Goal: Transaction & Acquisition: Purchase product/service

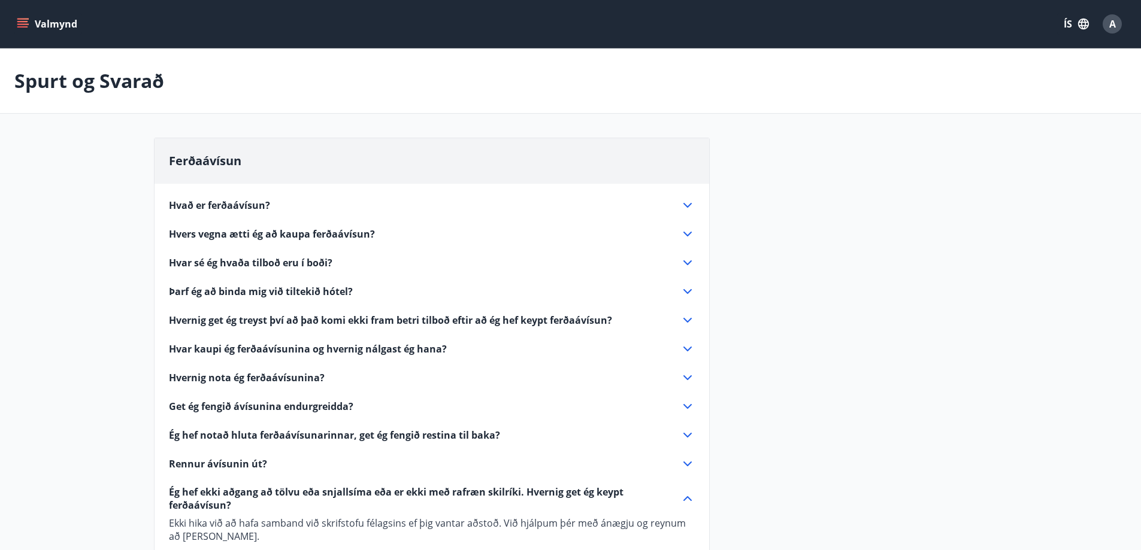
scroll to position [120, 0]
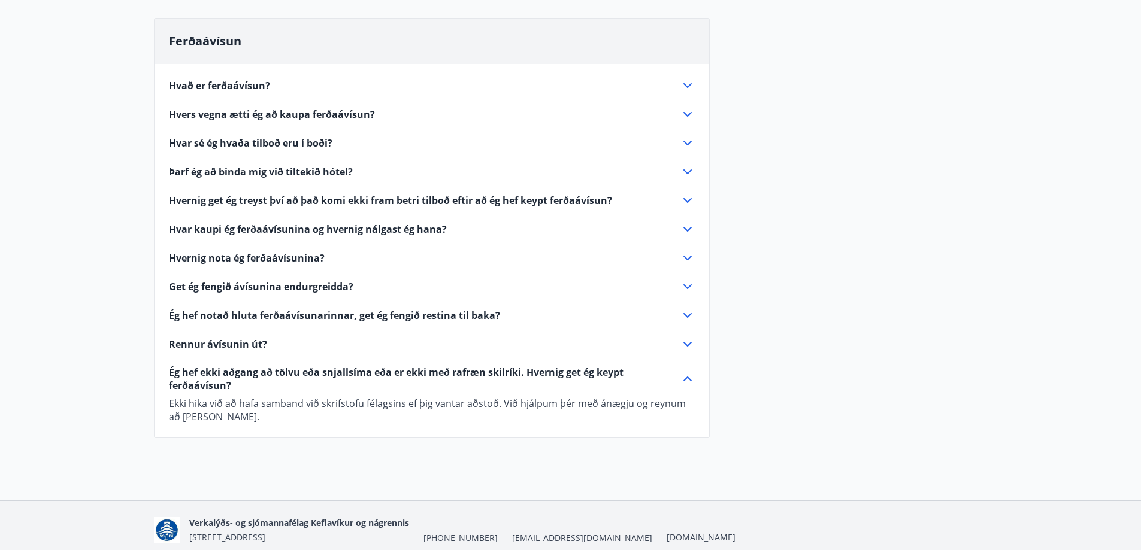
click at [690, 113] on icon at bounding box center [687, 114] width 8 height 5
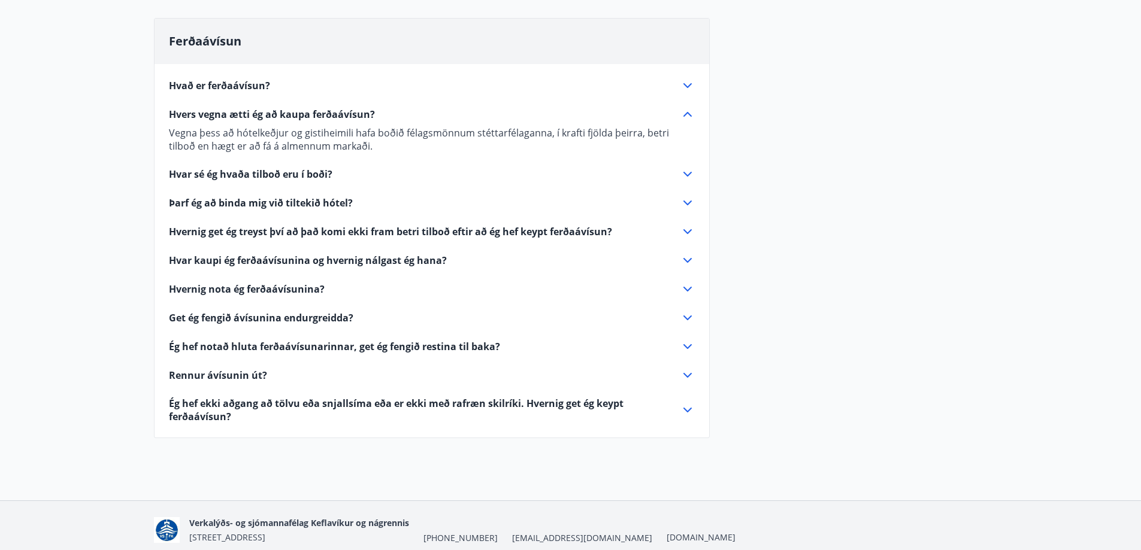
click at [685, 111] on icon at bounding box center [687, 114] width 14 height 14
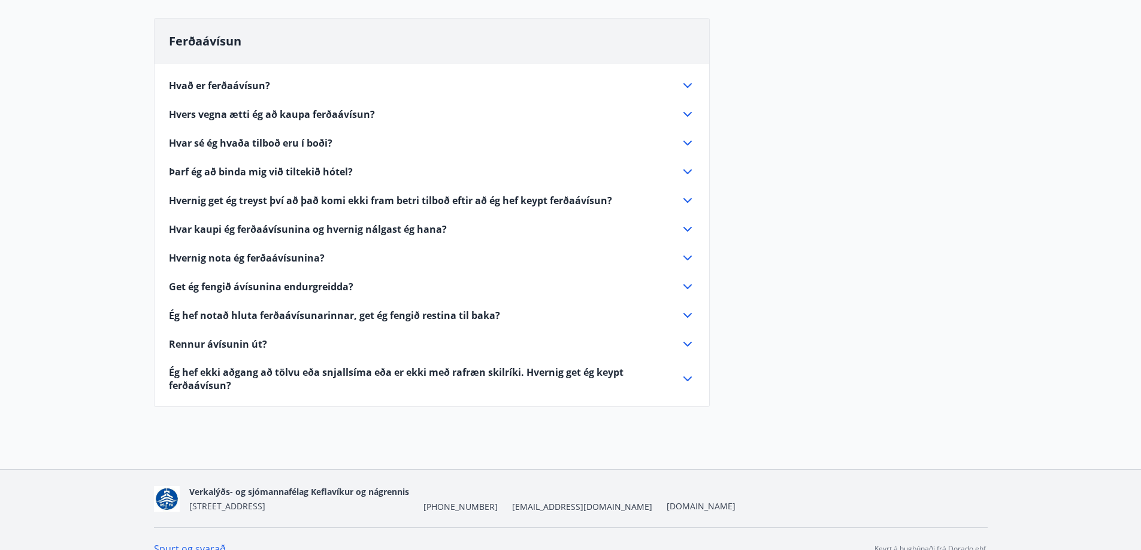
click at [691, 171] on icon at bounding box center [687, 172] width 14 height 14
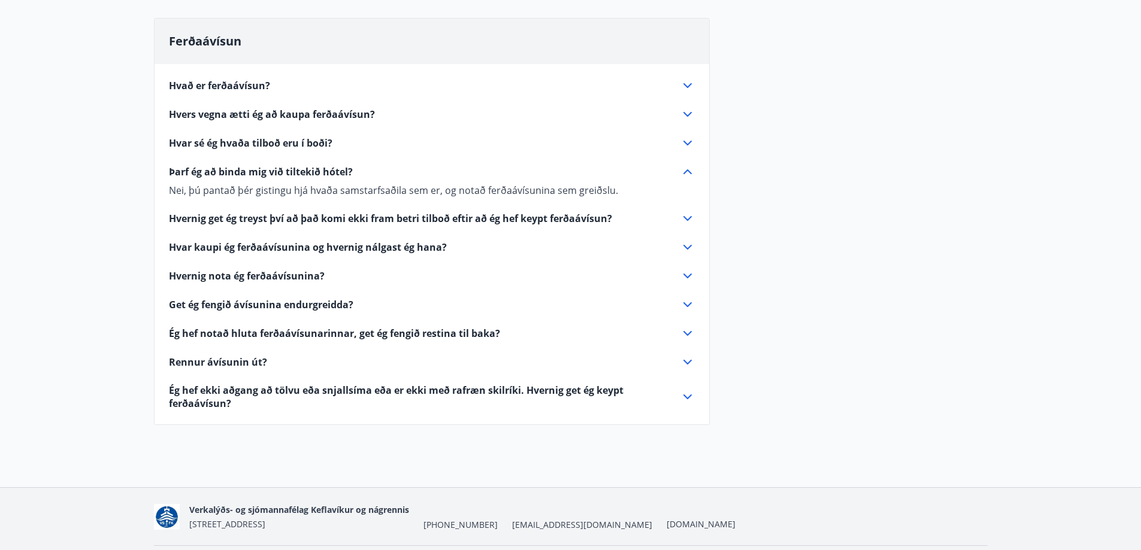
click at [691, 171] on icon at bounding box center [687, 172] width 14 height 14
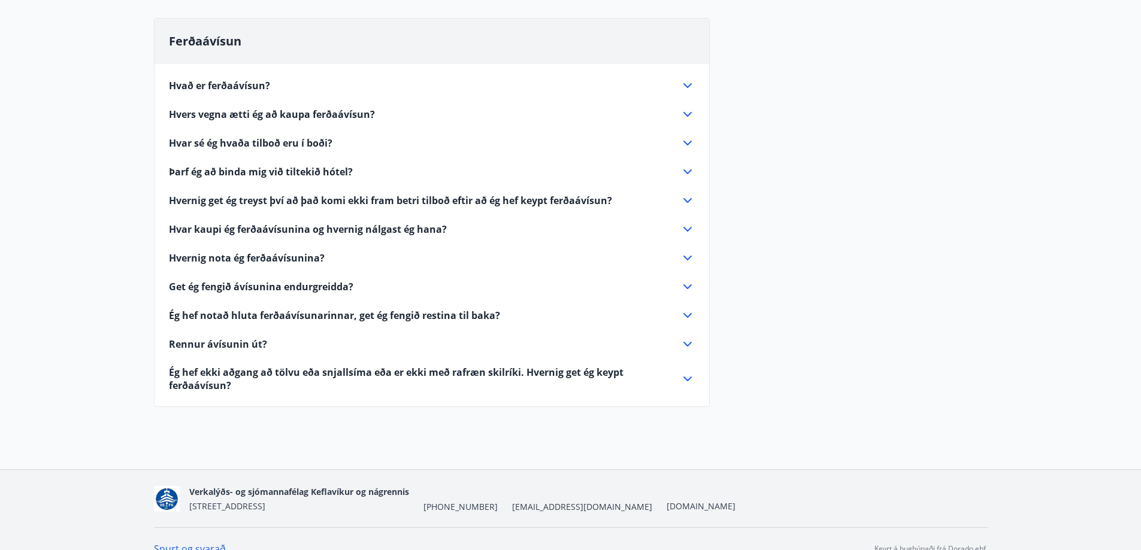
scroll to position [0, 0]
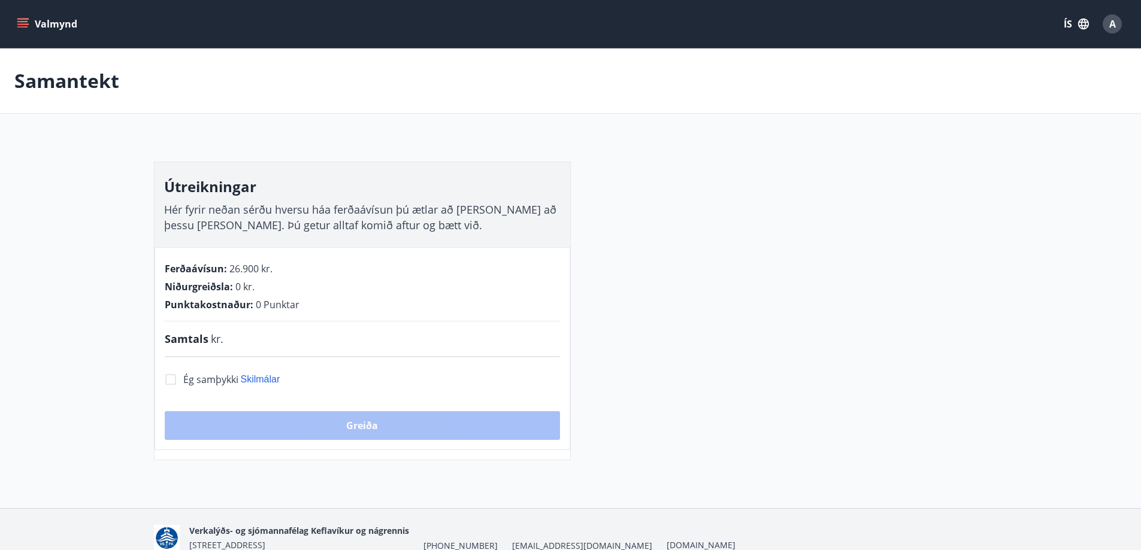
scroll to position [59, 0]
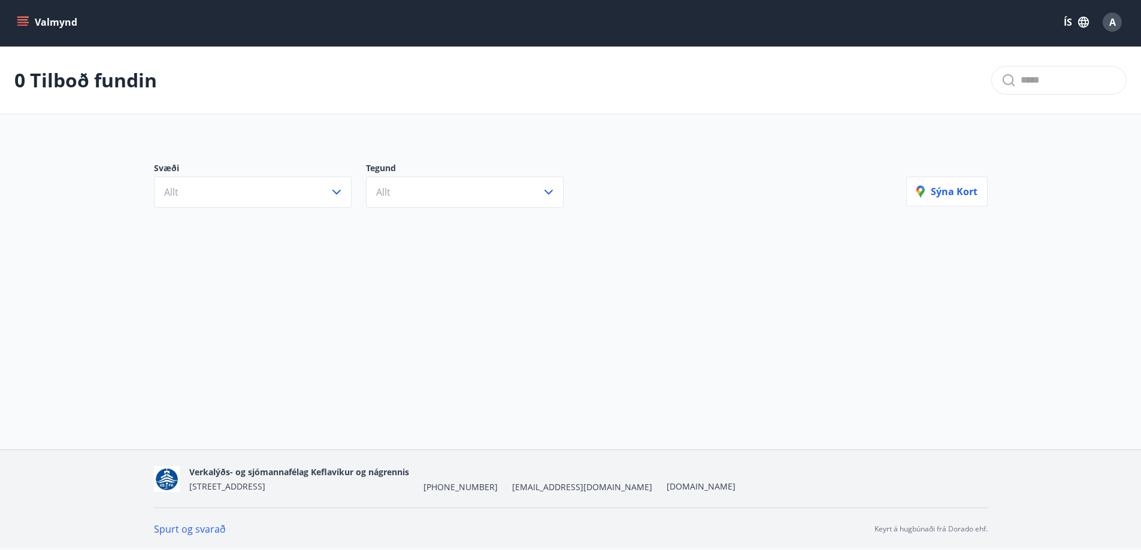
scroll to position [2, 0]
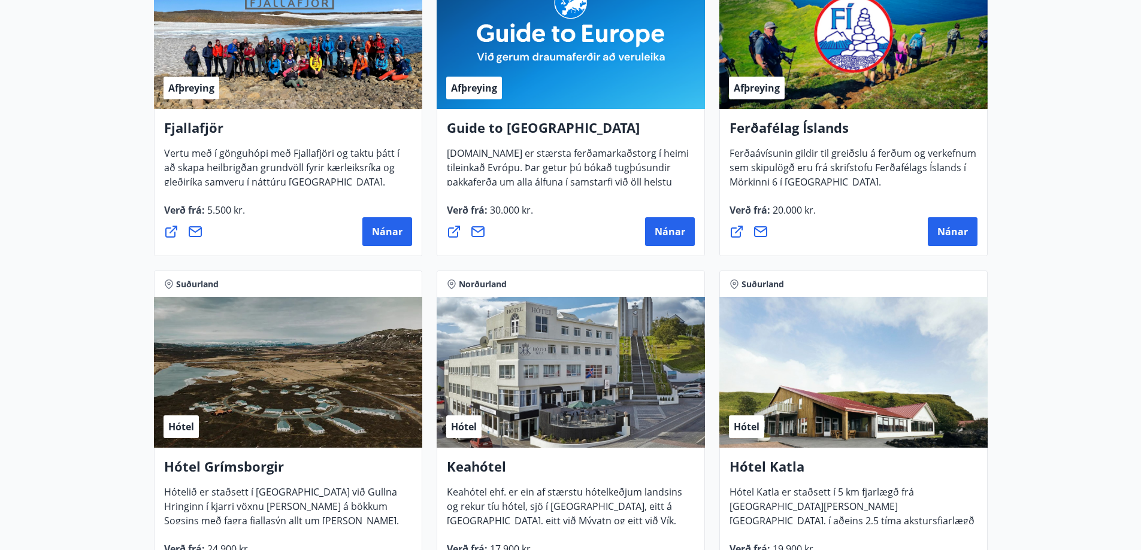
scroll to position [359, 0]
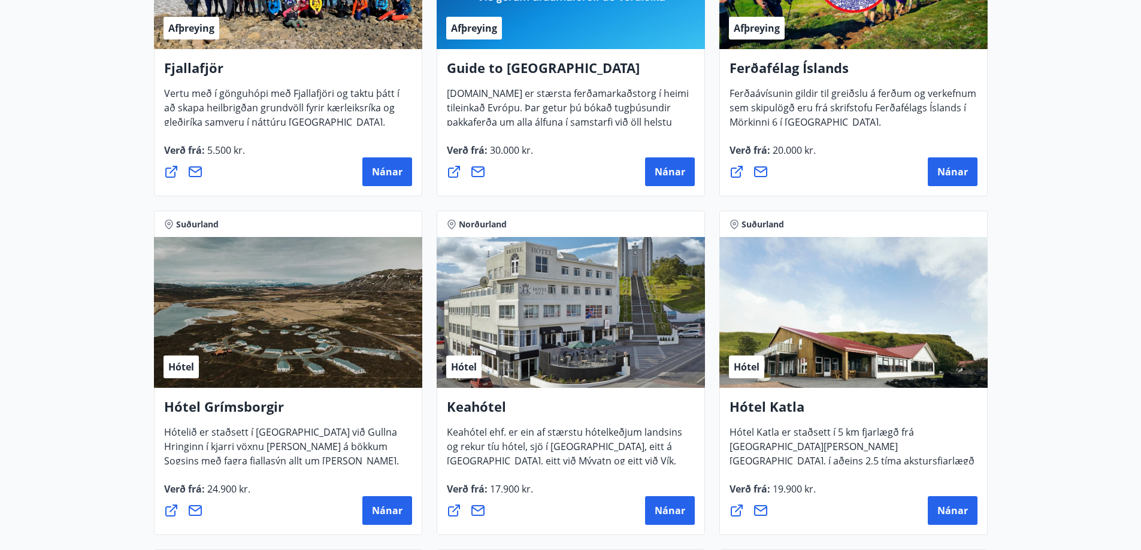
click at [848, 413] on h4 "Hótel Katla" at bounding box center [854, 412] width 248 height 28
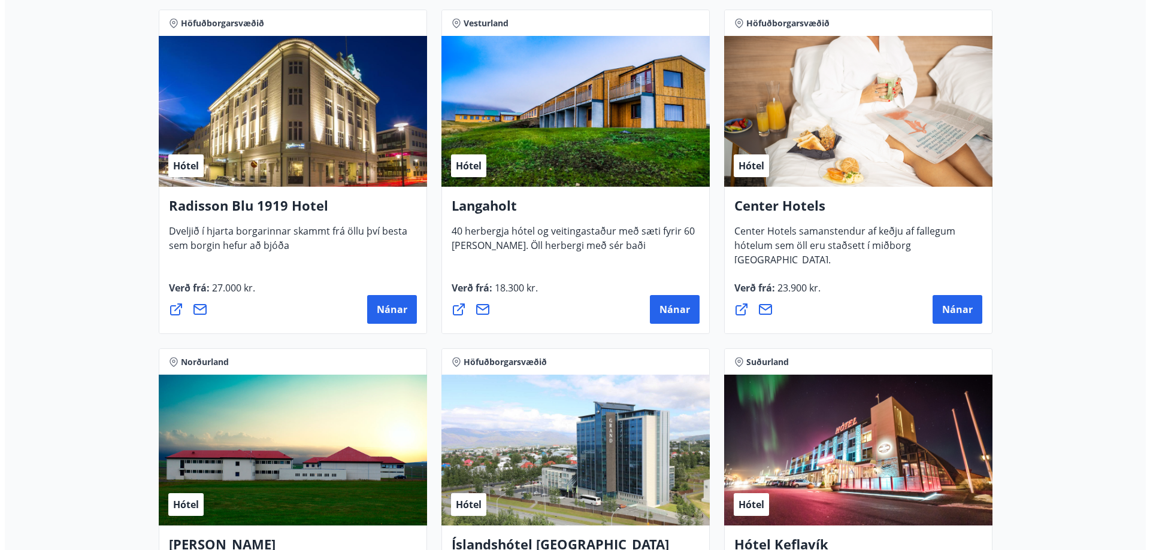
scroll to position [2156, 0]
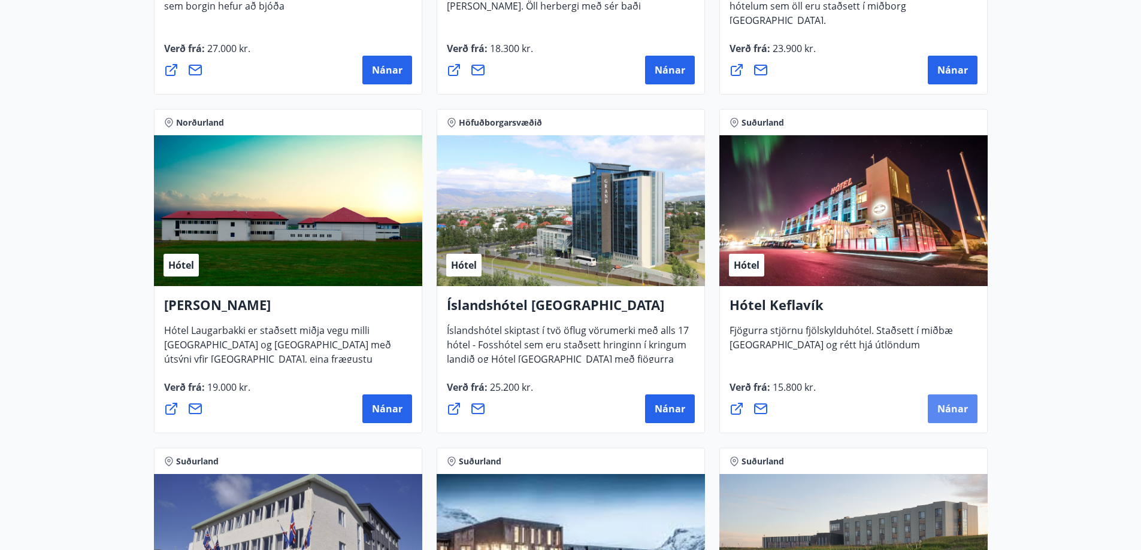
click at [945, 409] on span "Nánar" at bounding box center [952, 409] width 31 height 13
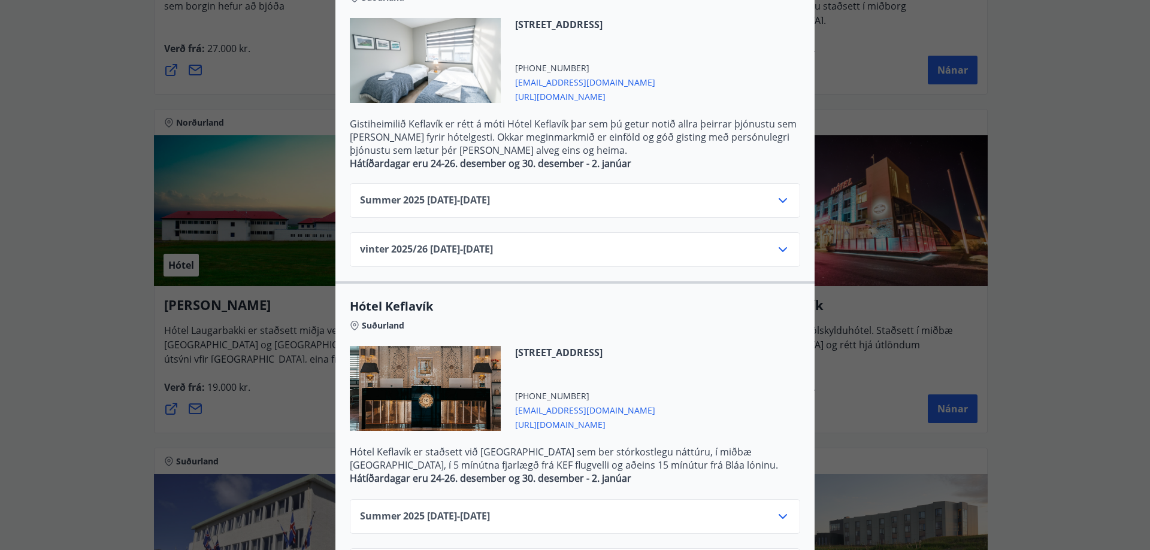
scroll to position [356, 0]
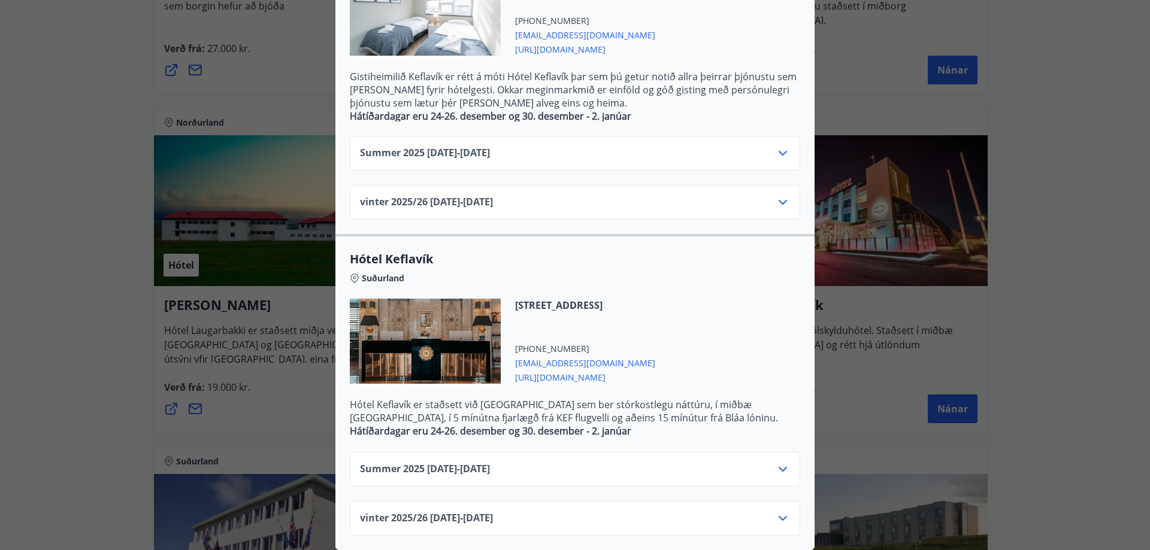
click at [682, 196] on div "vinter 2025/26 01.11.25 - 30.04.26" at bounding box center [575, 207] width 430 height 24
click at [778, 196] on icon at bounding box center [783, 202] width 14 height 14
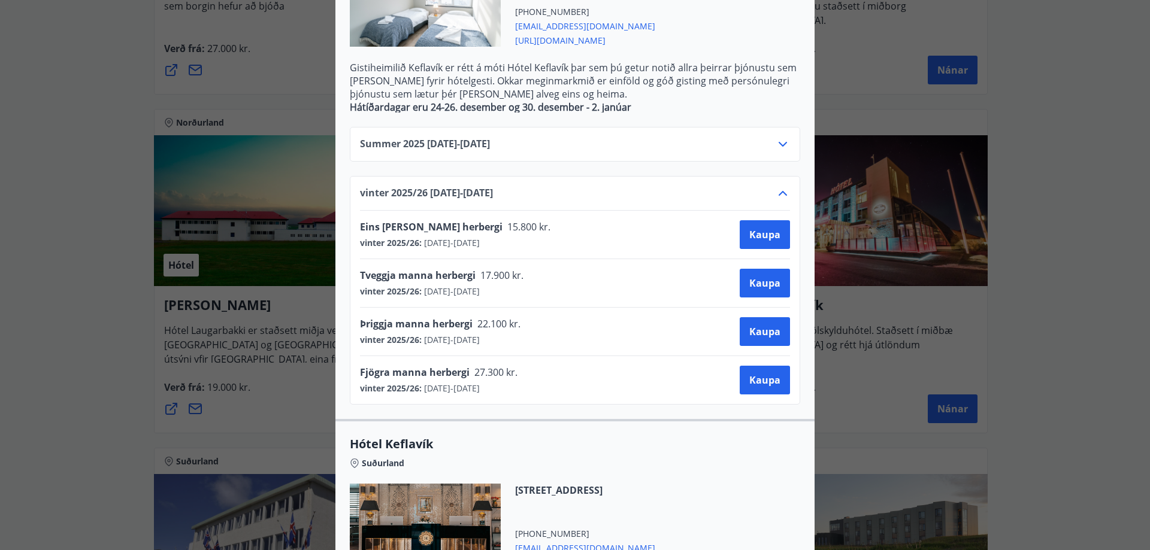
click at [778, 196] on icon at bounding box center [783, 193] width 14 height 14
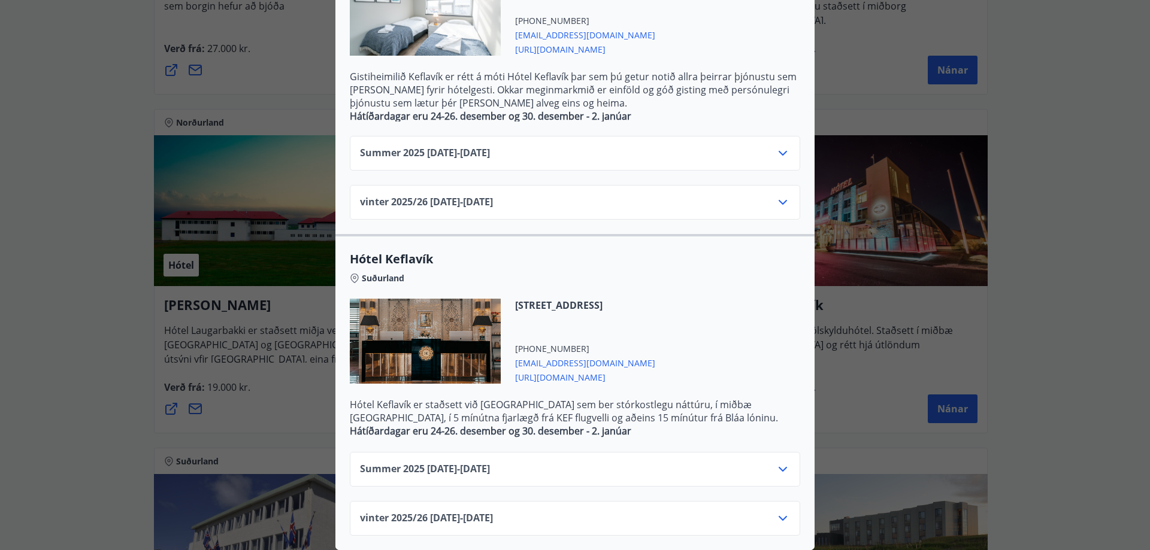
click at [1010, 249] on div "Hótel Keflavík Fjögurra stjörnu fjölskylduhótel. Staðsett í miðbæ Keflavíkur og…" at bounding box center [575, 275] width 1150 height 550
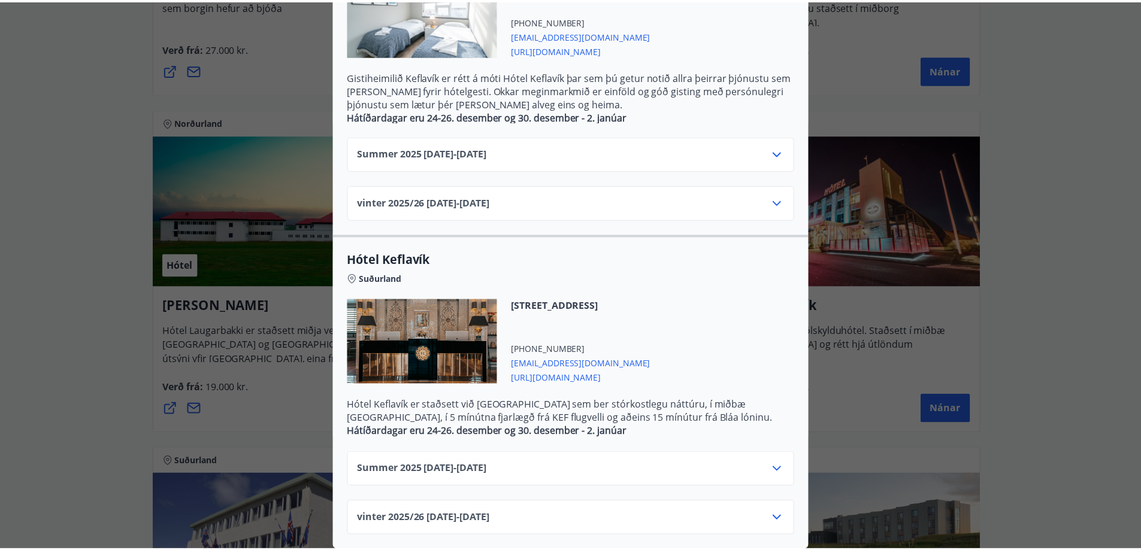
scroll to position [0, 0]
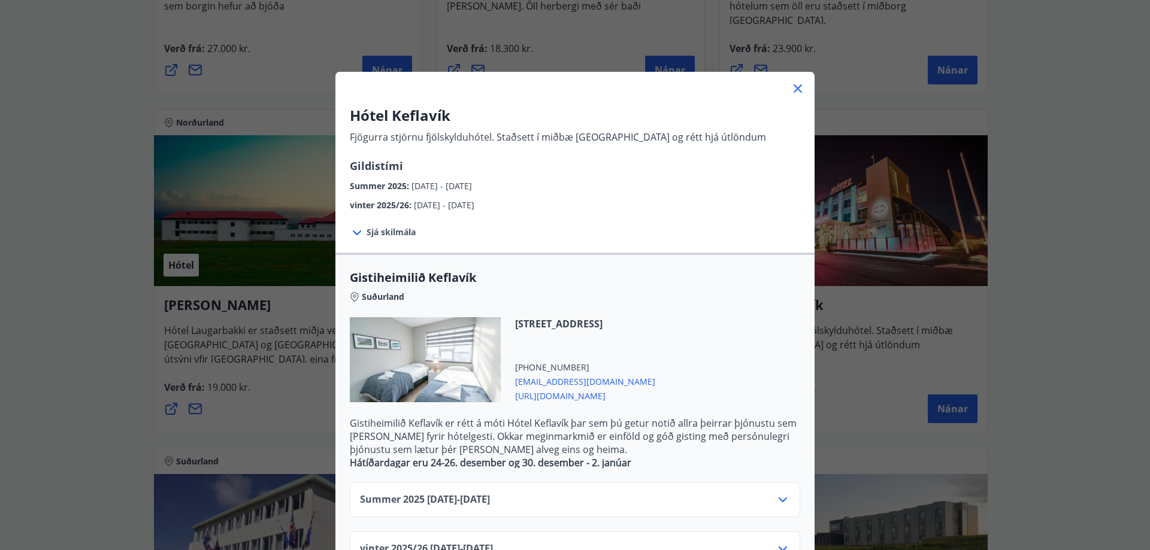
click at [794, 92] on icon at bounding box center [798, 88] width 8 height 8
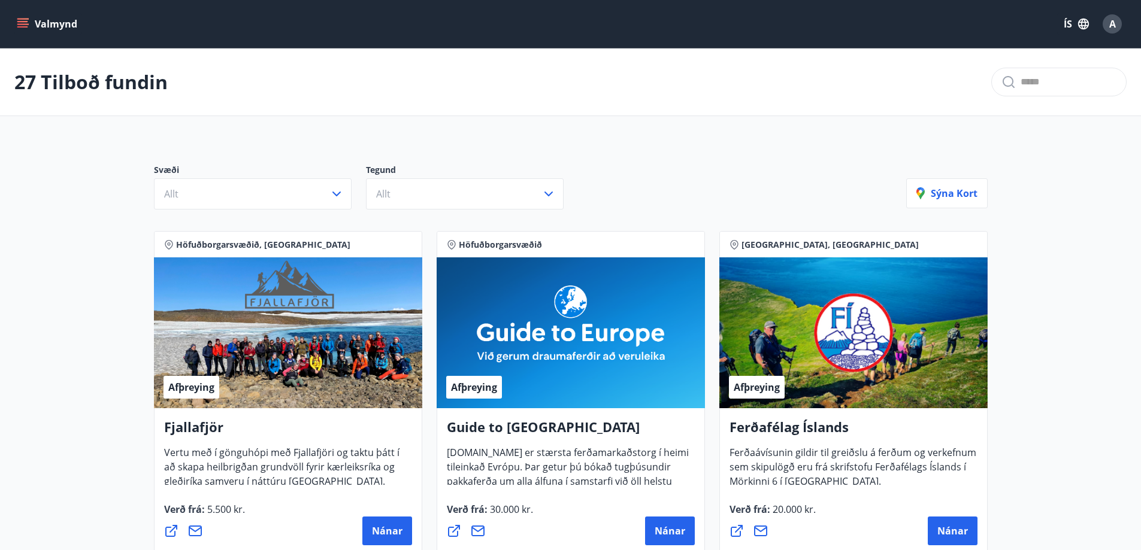
click at [22, 26] on icon "menu" at bounding box center [22, 26] width 11 height 1
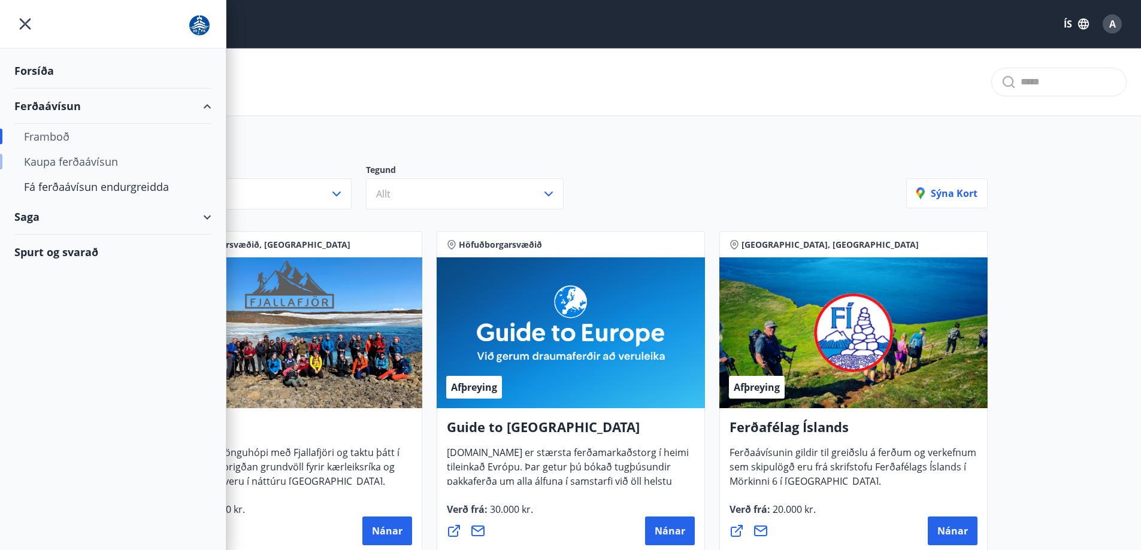
click at [56, 161] on div "Kaupa ferðaávísun" at bounding box center [113, 161] width 178 height 25
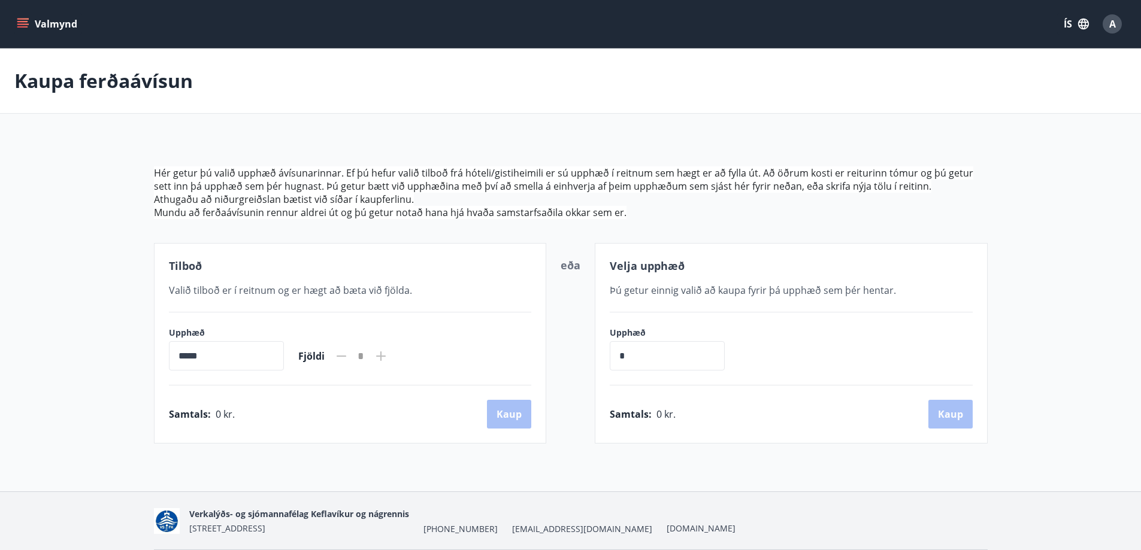
drag, startPoint x: 212, startPoint y: 358, endPoint x: 57, endPoint y: 358, distance: 155.1
click at [58, 358] on main "Kaupa ferðaávísun Hér getur þú valið upphæð ávísunarinnar. Ef þú hefur valið ti…" at bounding box center [570, 246] width 1141 height 395
click at [670, 361] on input "*" at bounding box center [667, 355] width 115 height 29
type input "******"
click at [936, 415] on button "Kaup" at bounding box center [950, 414] width 44 height 29
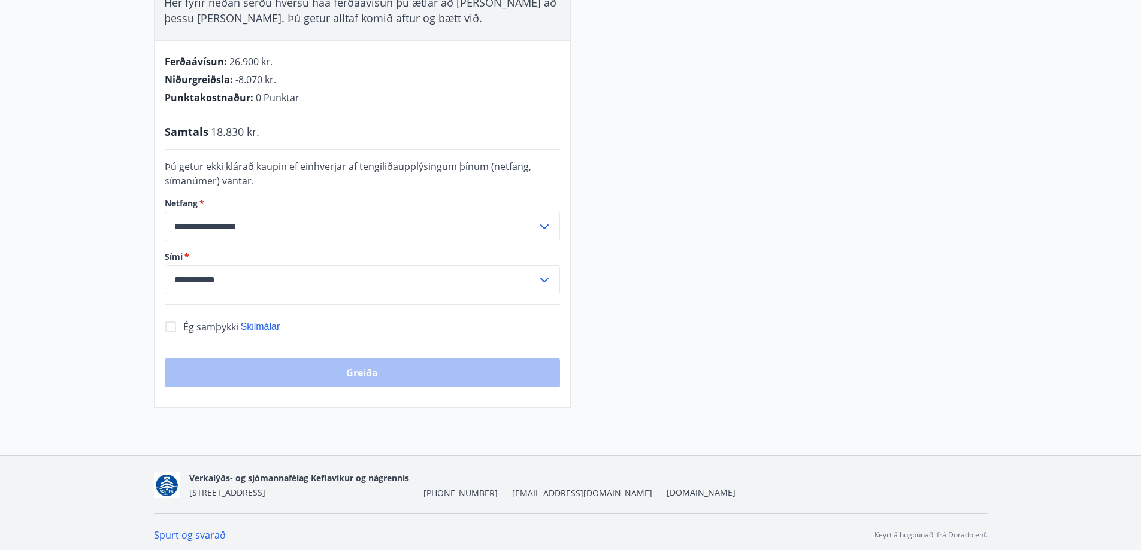
scroll to position [246, 0]
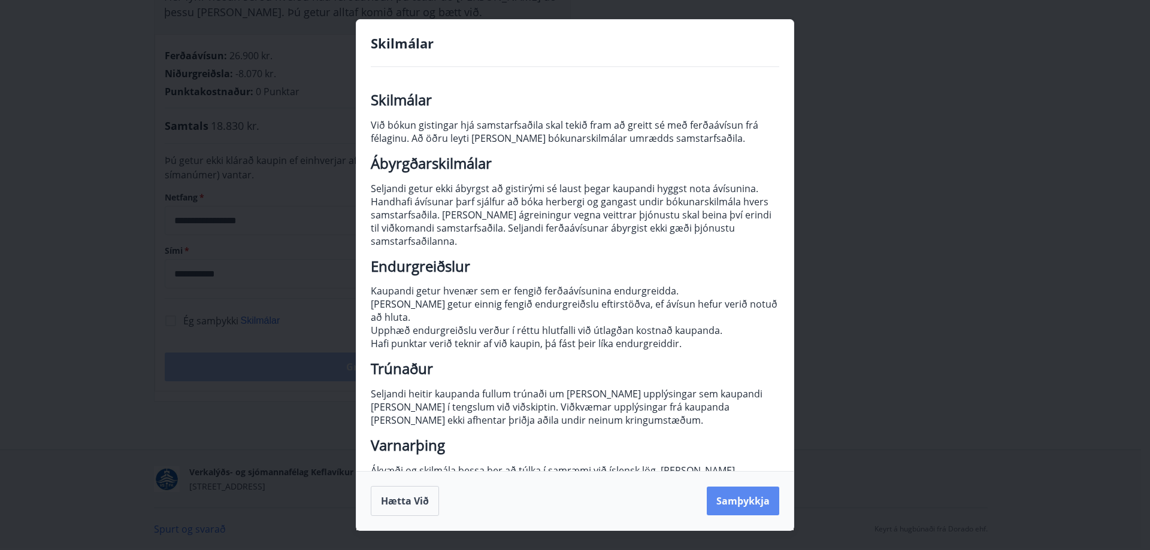
click at [749, 510] on button "Samþykkja" at bounding box center [743, 501] width 72 height 29
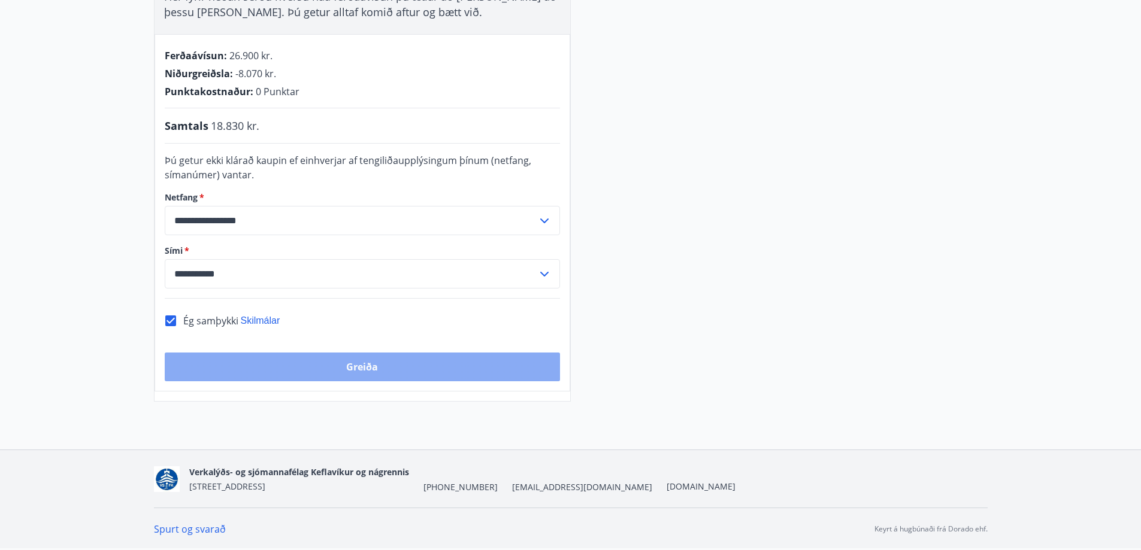
click at [419, 371] on button "Greiða" at bounding box center [362, 367] width 395 height 29
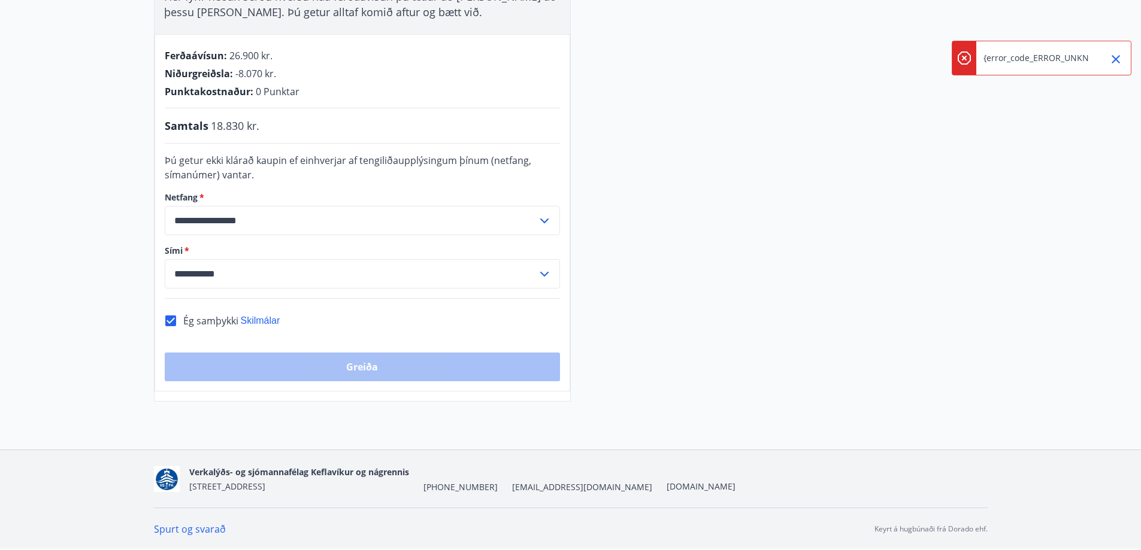
scroll to position [0, 0]
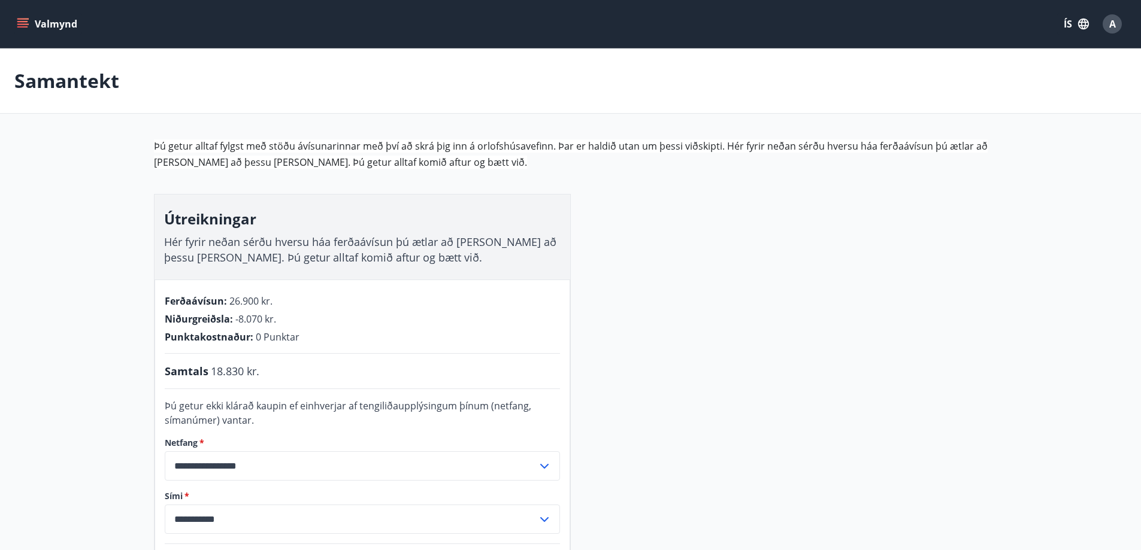
click at [23, 18] on icon "menu" at bounding box center [23, 24] width 12 height 12
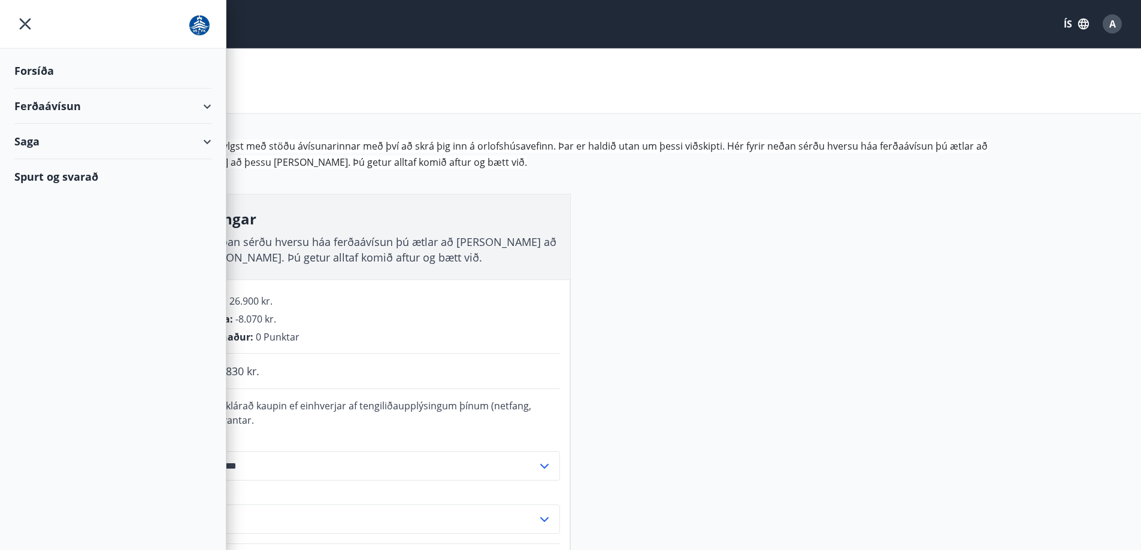
click at [209, 141] on div "Saga" at bounding box center [112, 141] width 197 height 35
click at [50, 176] on div "Spurt og svarað" at bounding box center [112, 176] width 197 height 35
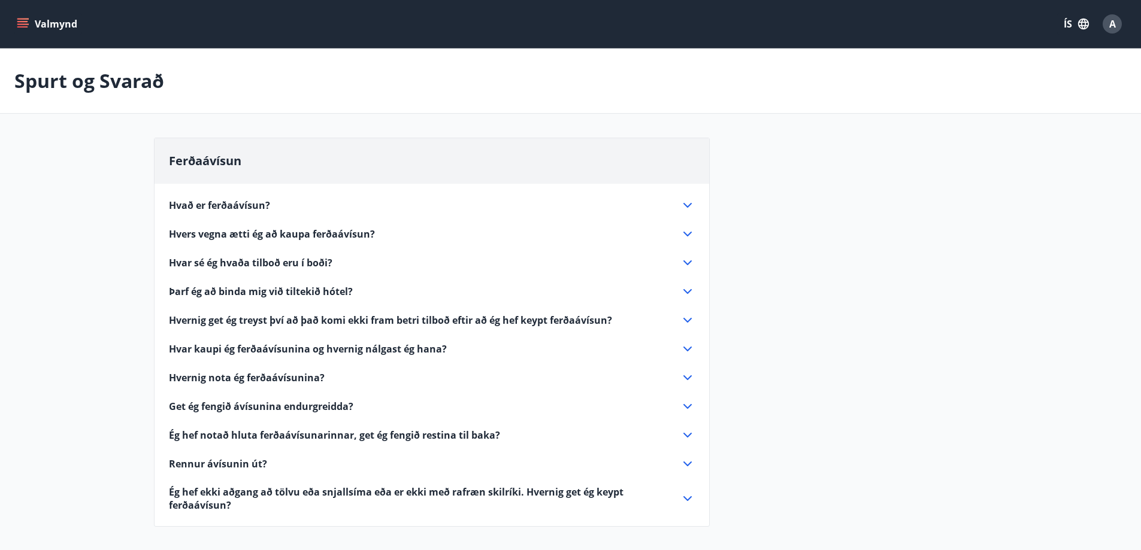
click at [687, 206] on icon at bounding box center [687, 205] width 14 height 14
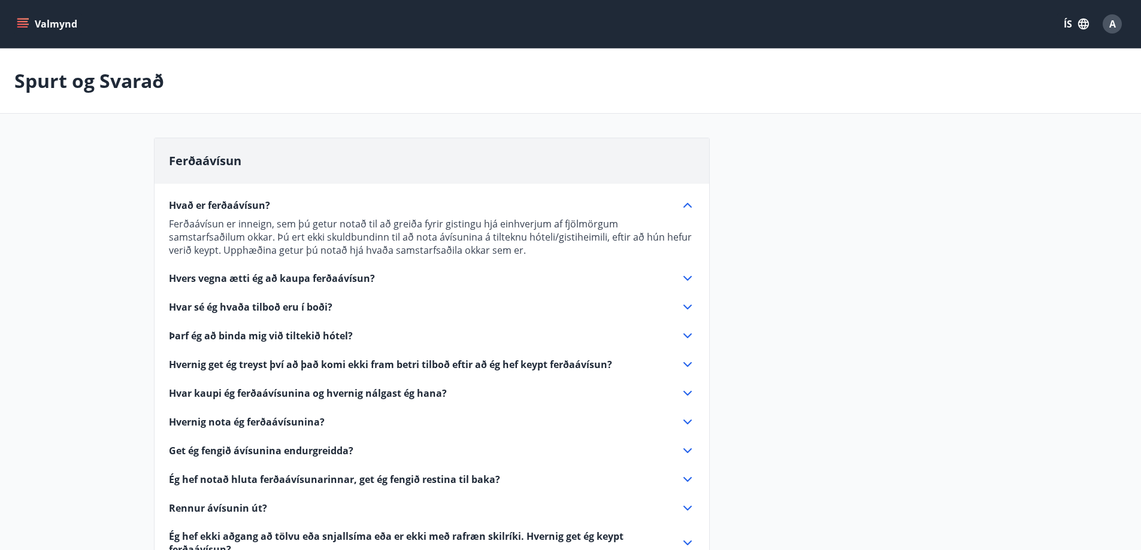
click at [687, 206] on icon at bounding box center [687, 205] width 14 height 14
